Goal: Task Accomplishment & Management: Use online tool/utility

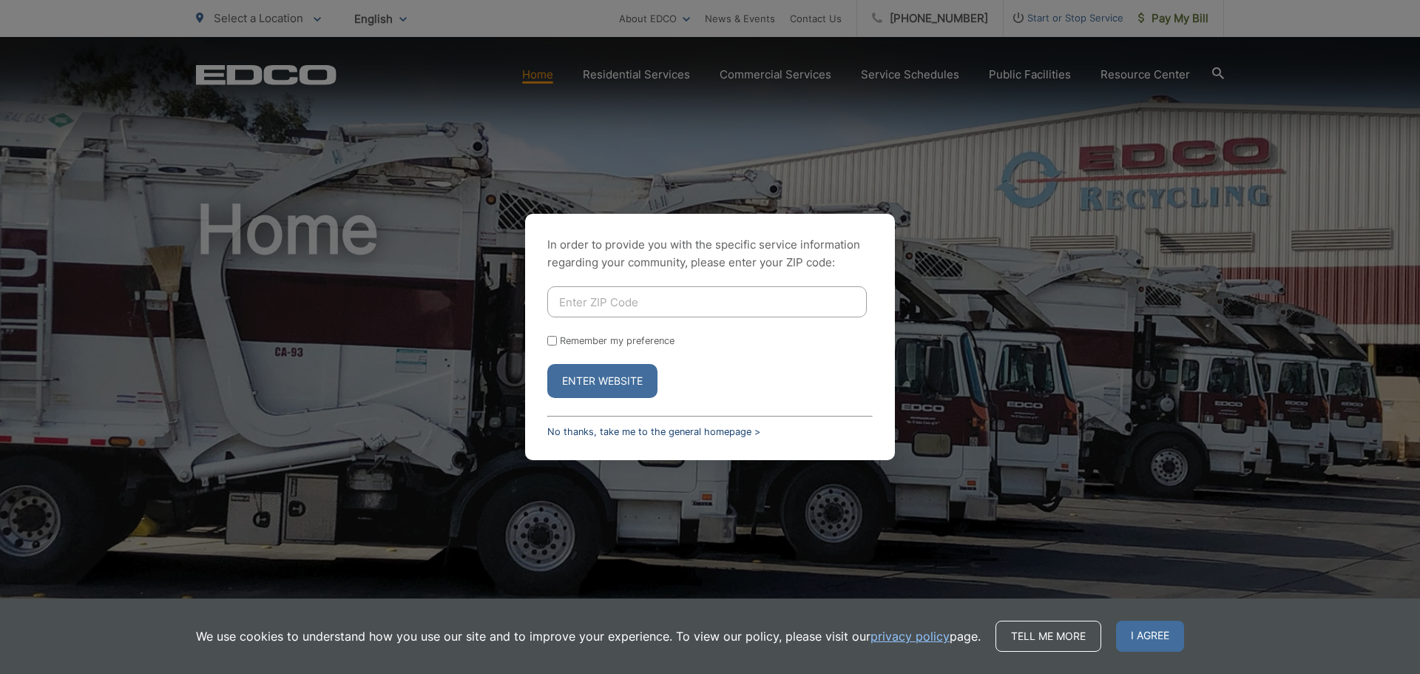
click at [696, 433] on link "No thanks, take me to the general homepage >" at bounding box center [653, 431] width 213 height 11
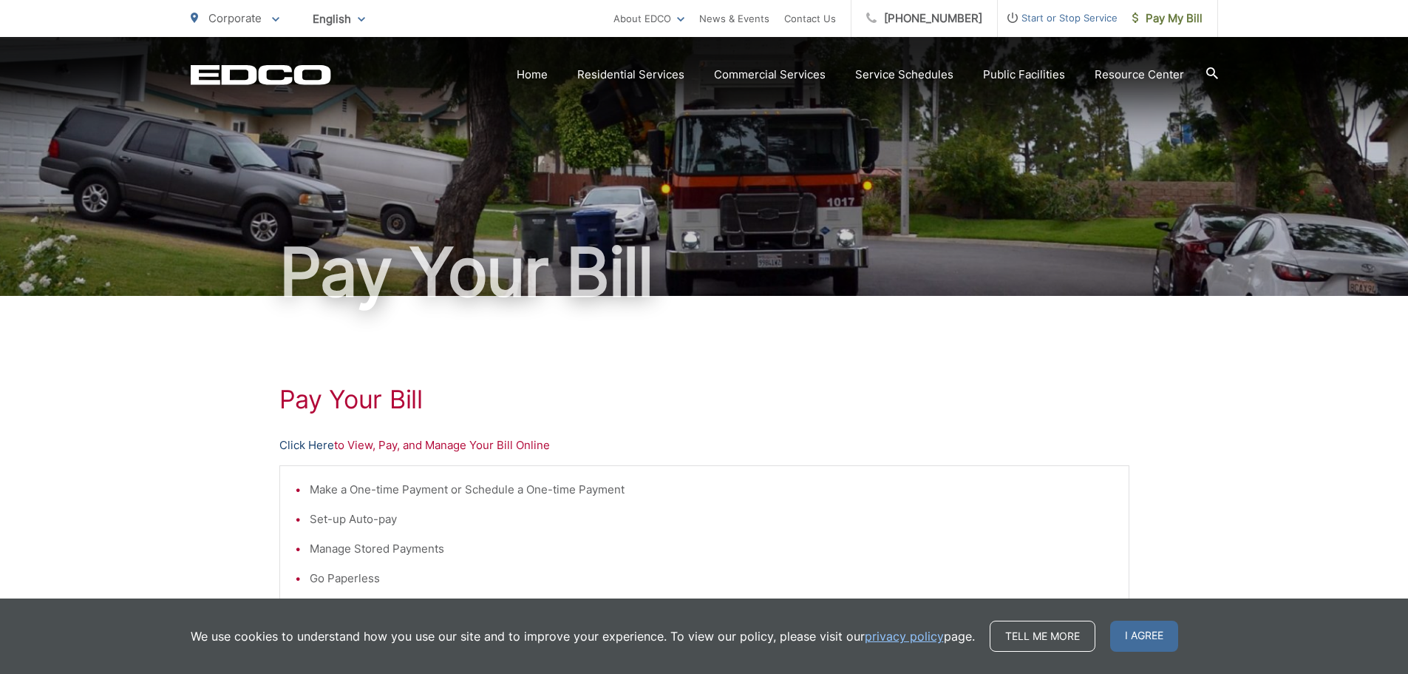
click at [318, 441] on link "Click Here" at bounding box center [306, 445] width 55 height 18
